Goal: Transaction & Acquisition: Obtain resource

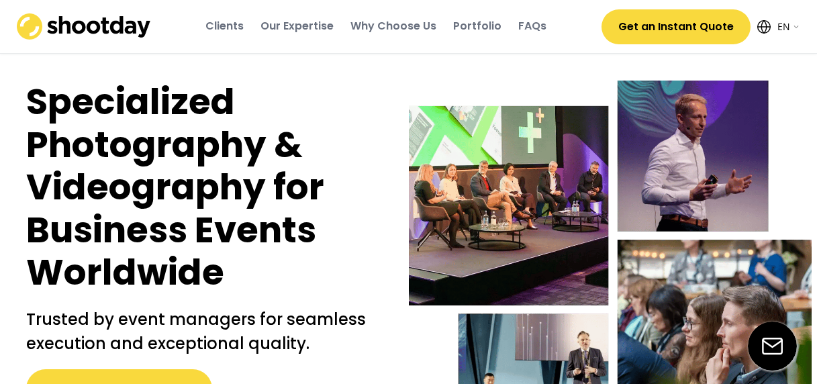
select select ""en""
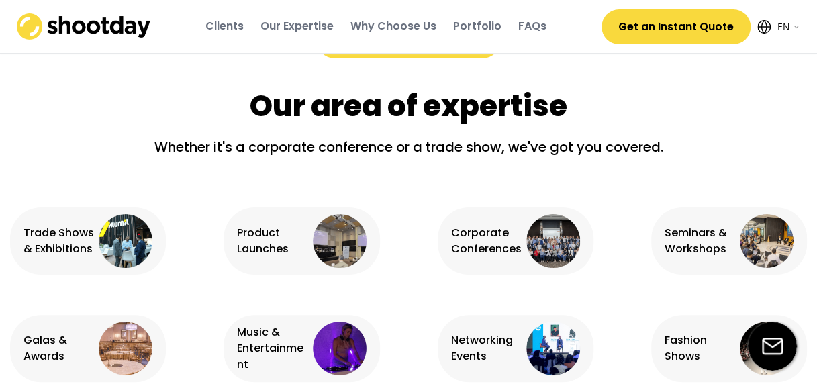
scroll to position [856, 0]
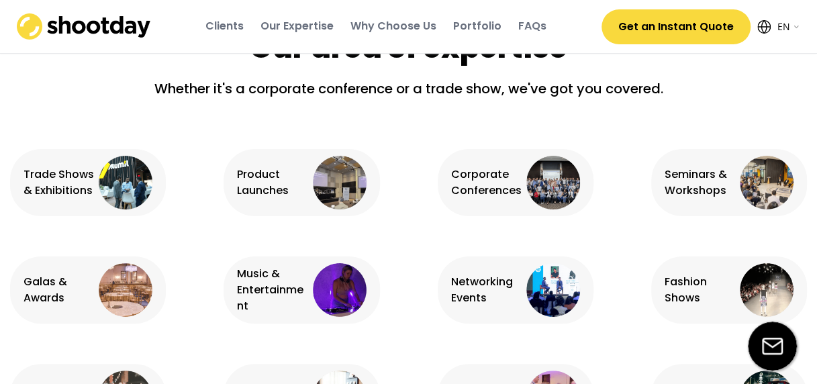
click at [648, 23] on button "Get an Instant Quote" at bounding box center [676, 26] width 149 height 35
